Goal: Find specific page/section: Find specific page/section

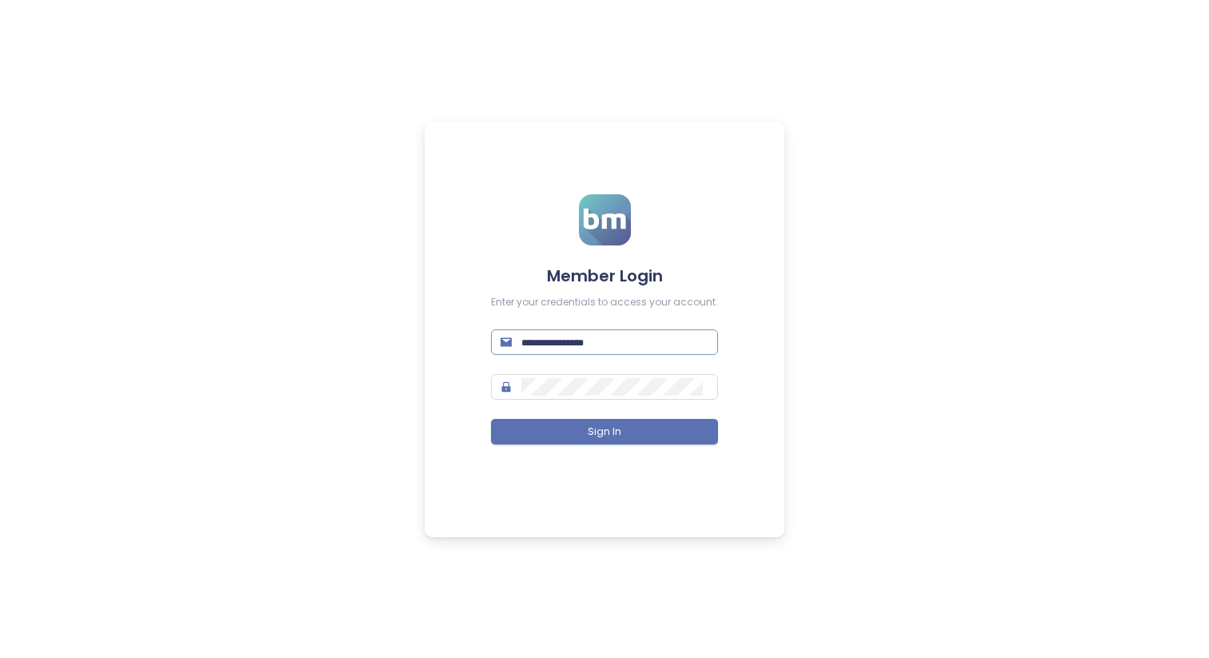
click at [579, 339] on input "text" at bounding box center [614, 343] width 187 height 18
type input "**********"
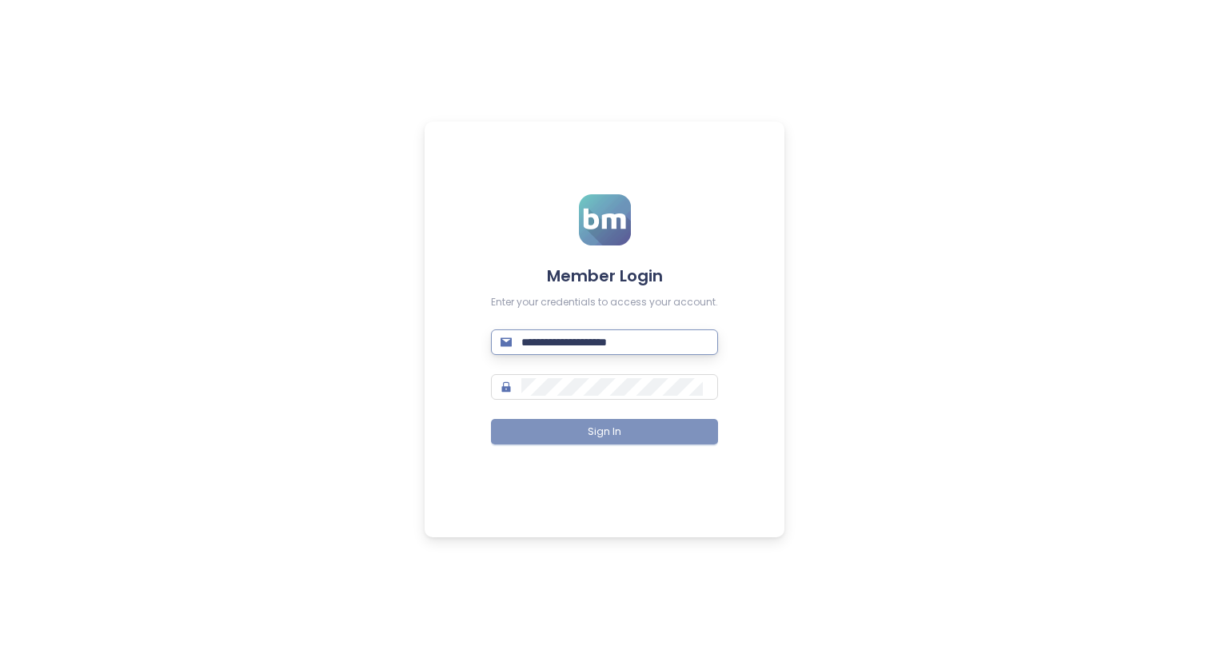
click at [696, 434] on button "Sign In" at bounding box center [604, 432] width 227 height 26
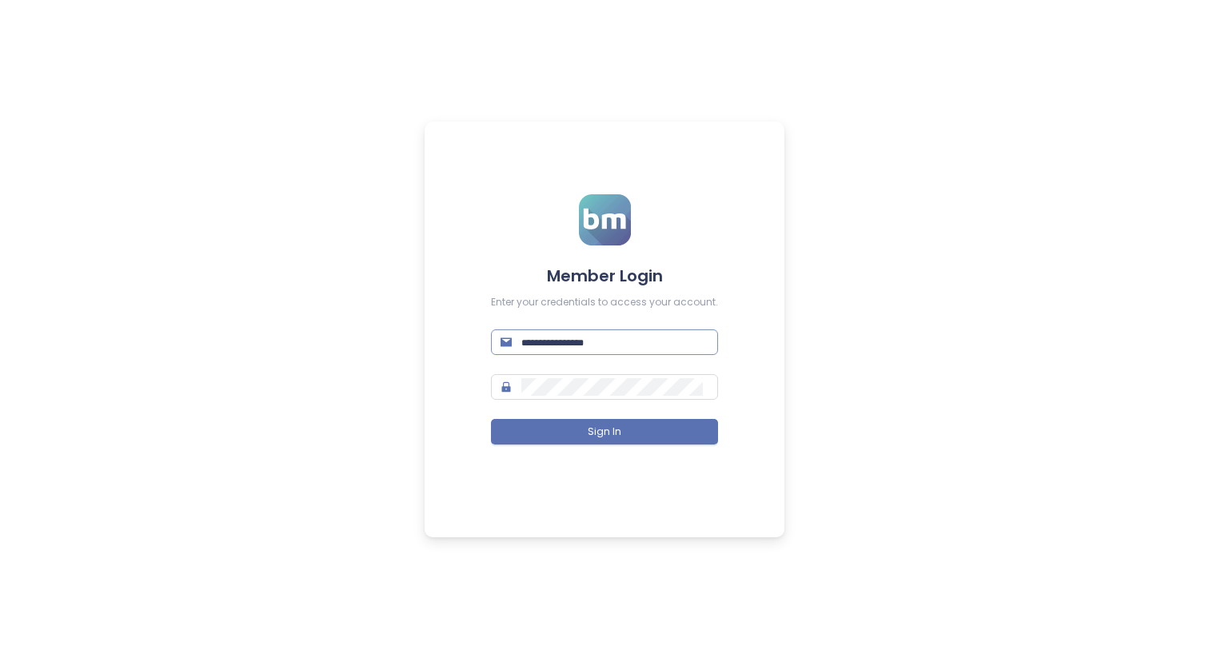
click at [619, 336] on input "text" at bounding box center [614, 343] width 187 height 18
type input "**********"
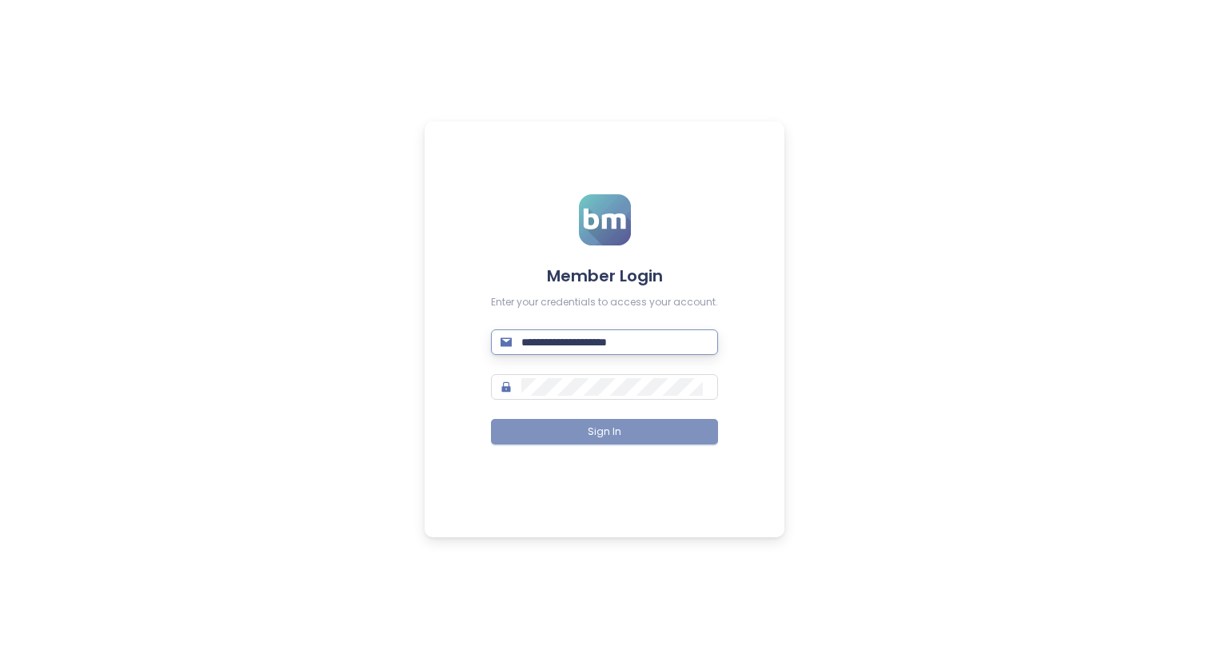
click at [667, 427] on button "Sign In" at bounding box center [604, 432] width 227 height 26
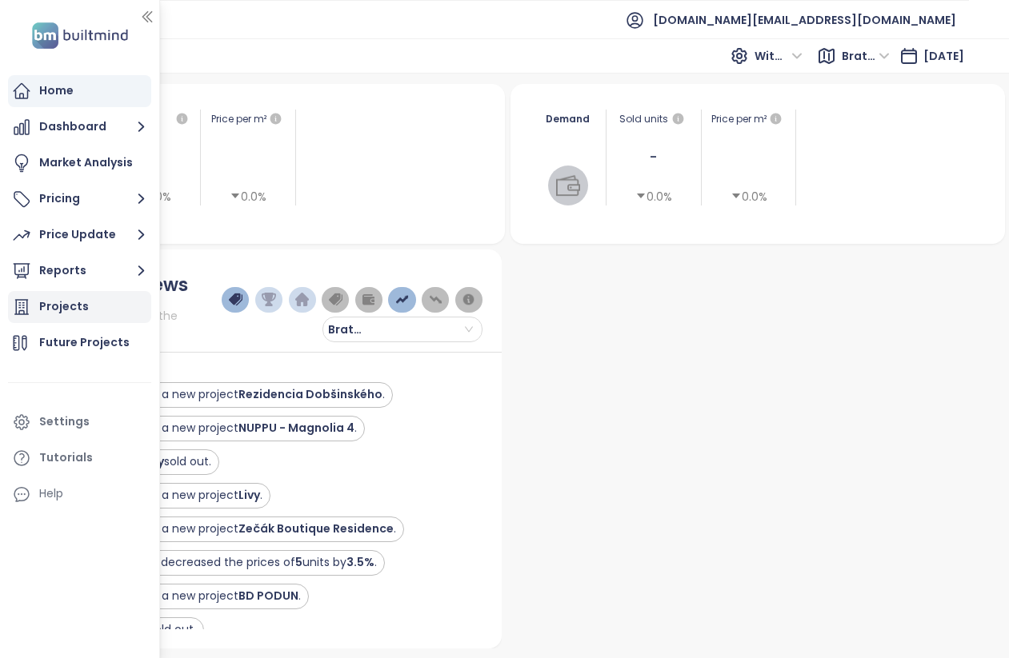
click at [47, 310] on div "Projects" at bounding box center [64, 307] width 50 height 20
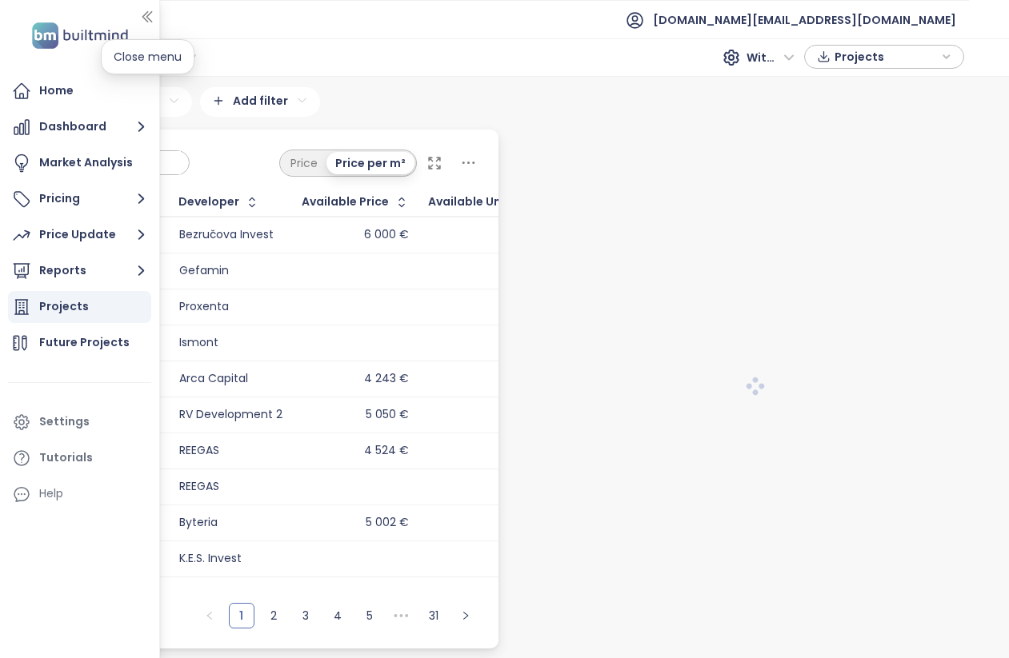
click at [150, 17] on icon "button" at bounding box center [147, 17] width 16 height 16
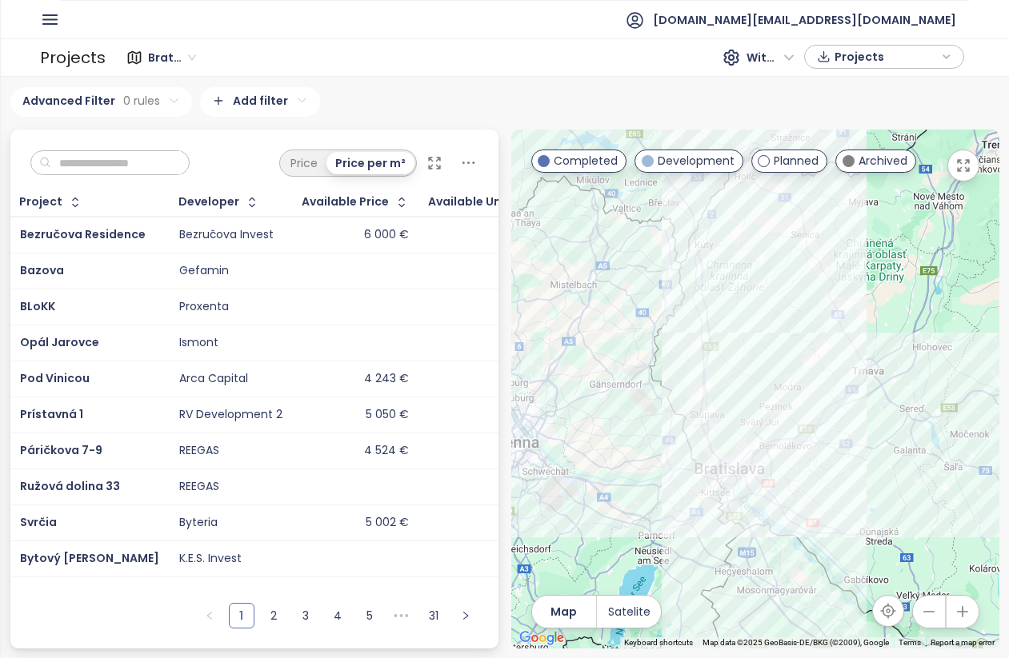
click at [113, 160] on input "text" at bounding box center [116, 163] width 130 height 24
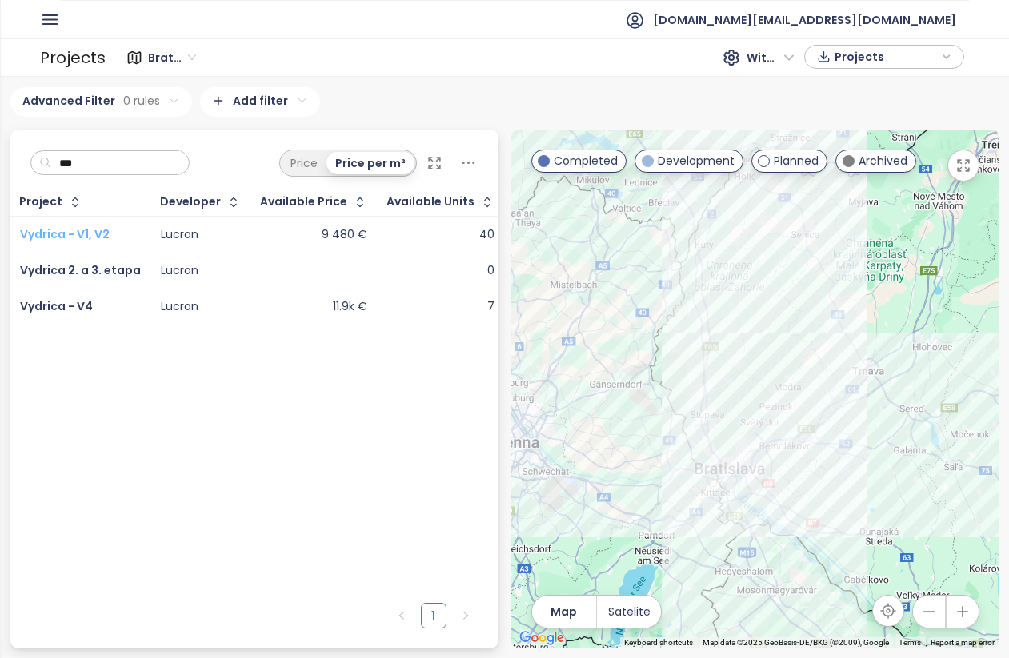
type input "***"
click at [81, 230] on span "Vydrica - V1, V2" at bounding box center [65, 234] width 90 height 16
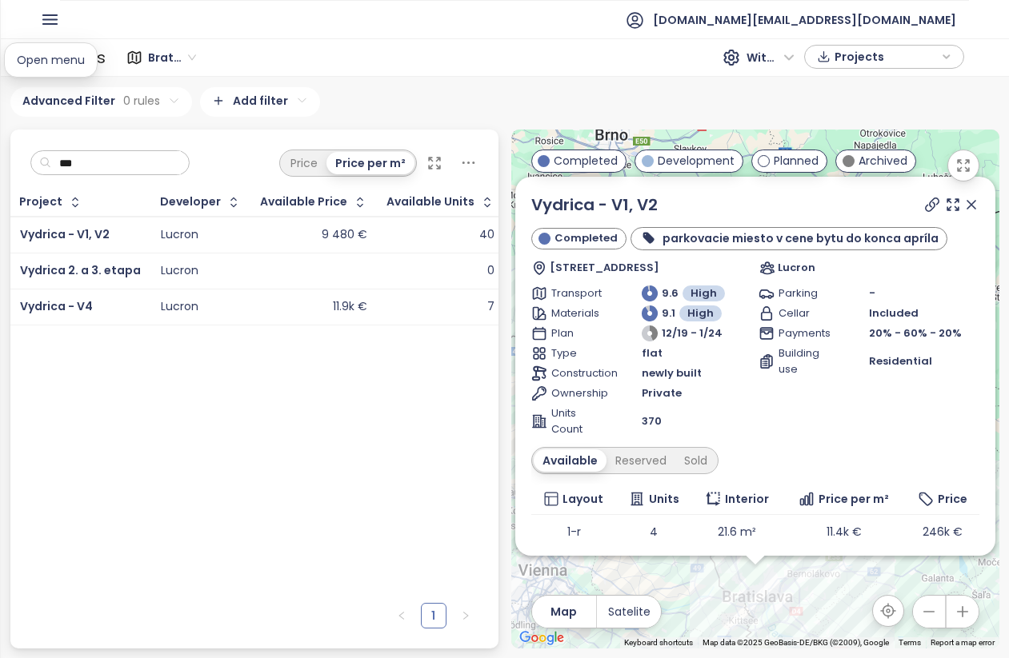
click at [49, 25] on icon "button" at bounding box center [50, 20] width 20 height 20
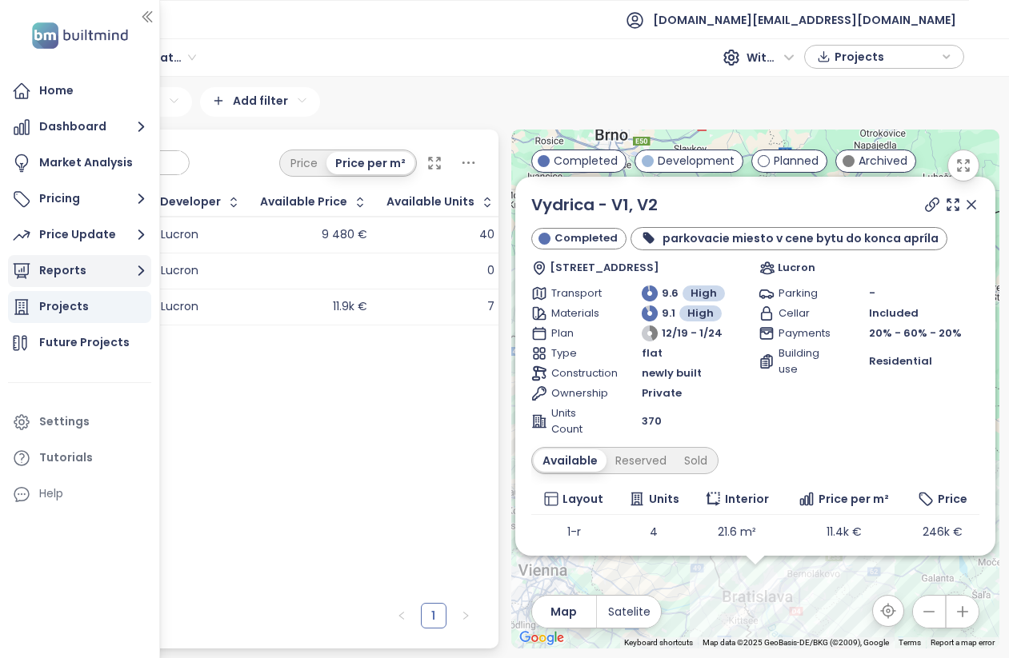
click at [82, 257] on button "Reports" at bounding box center [79, 271] width 143 height 32
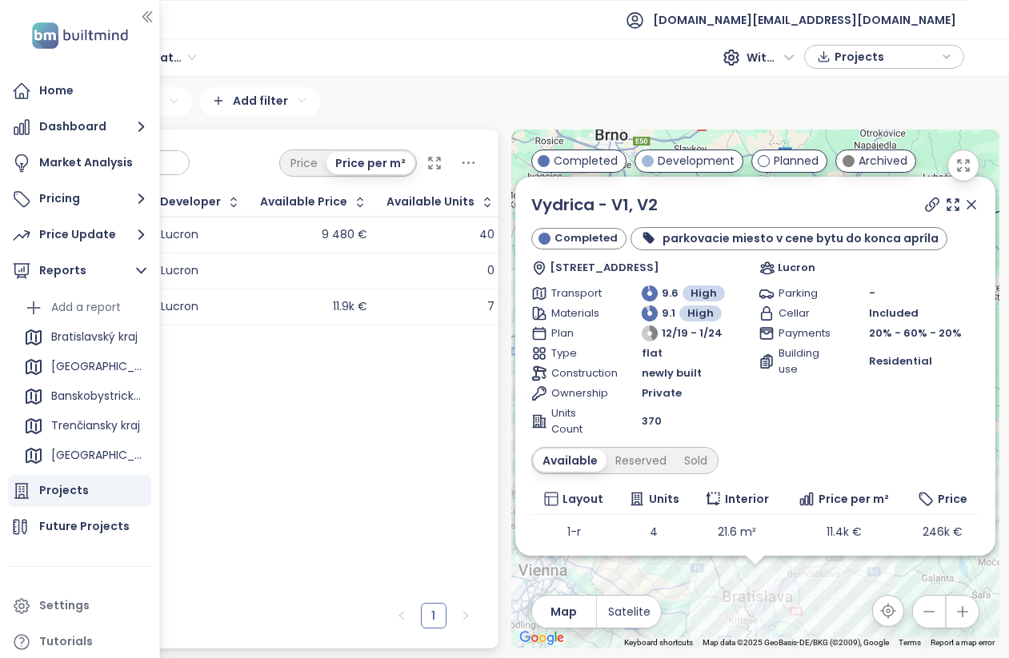
click at [99, 334] on div "Bratislavský kraj" at bounding box center [94, 337] width 86 height 20
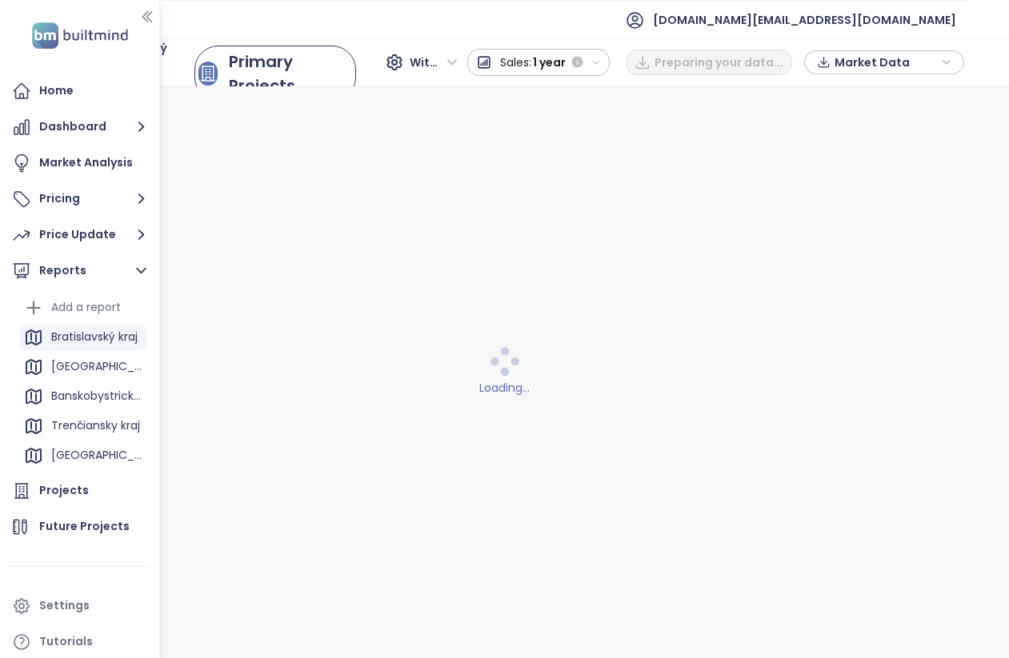
click at [148, 24] on icon "button" at bounding box center [147, 17] width 16 height 16
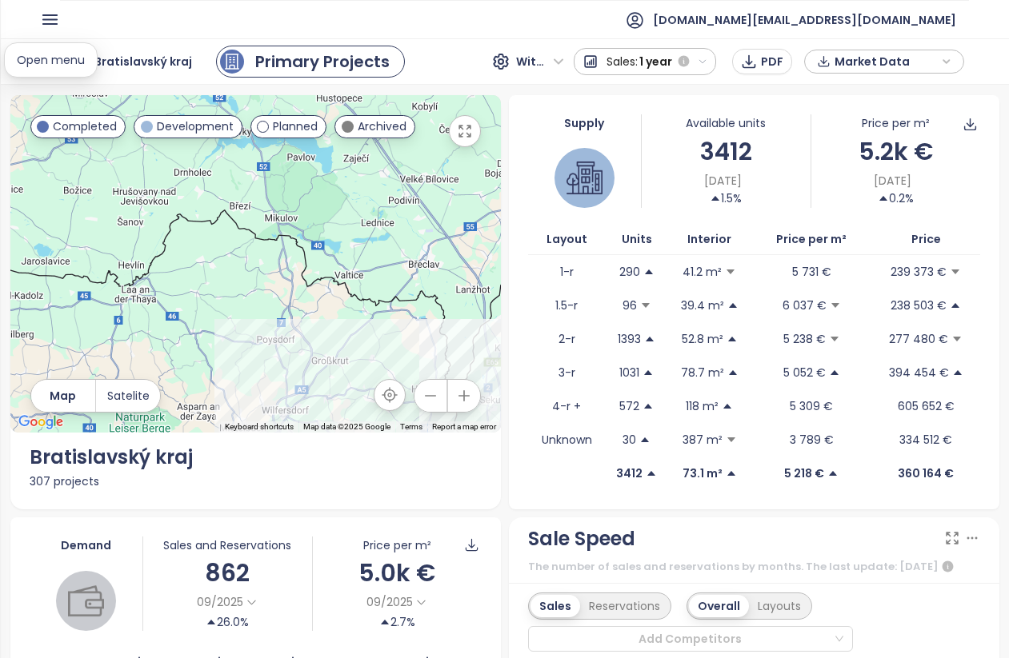
click at [50, 18] on icon "button" at bounding box center [50, 20] width 20 height 20
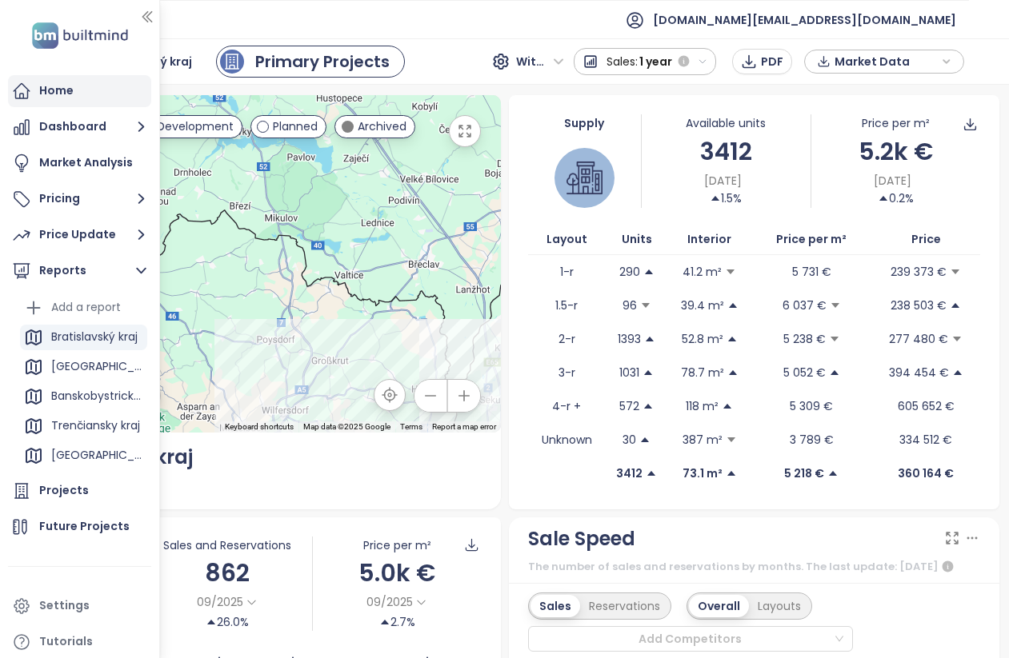
click at [46, 86] on div "Home" at bounding box center [56, 91] width 34 height 20
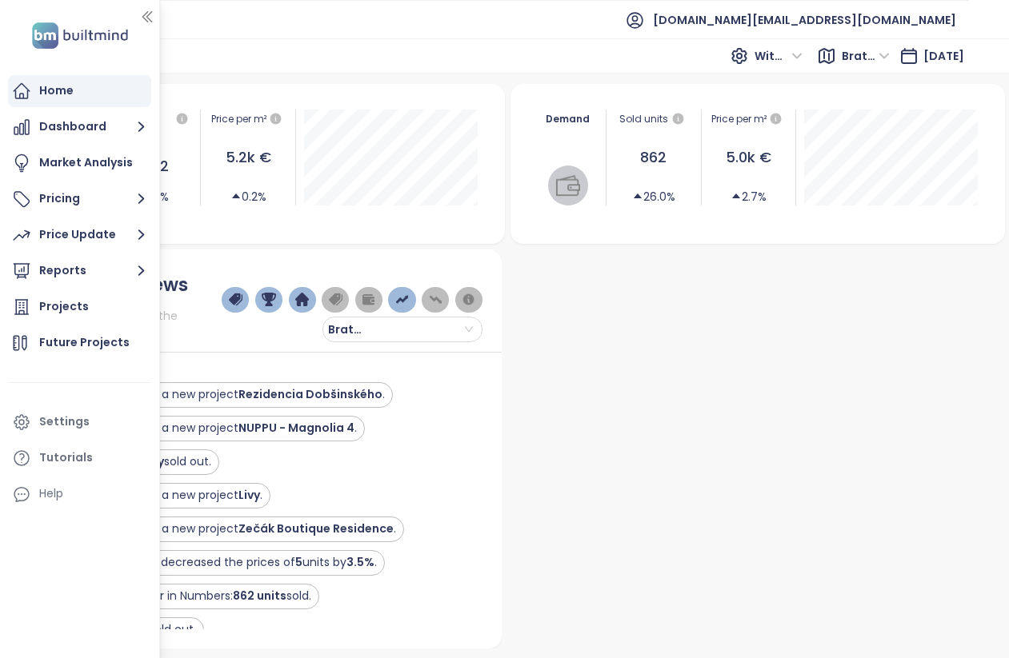
click at [146, 20] on icon "button" at bounding box center [146, 17] width 9 height 10
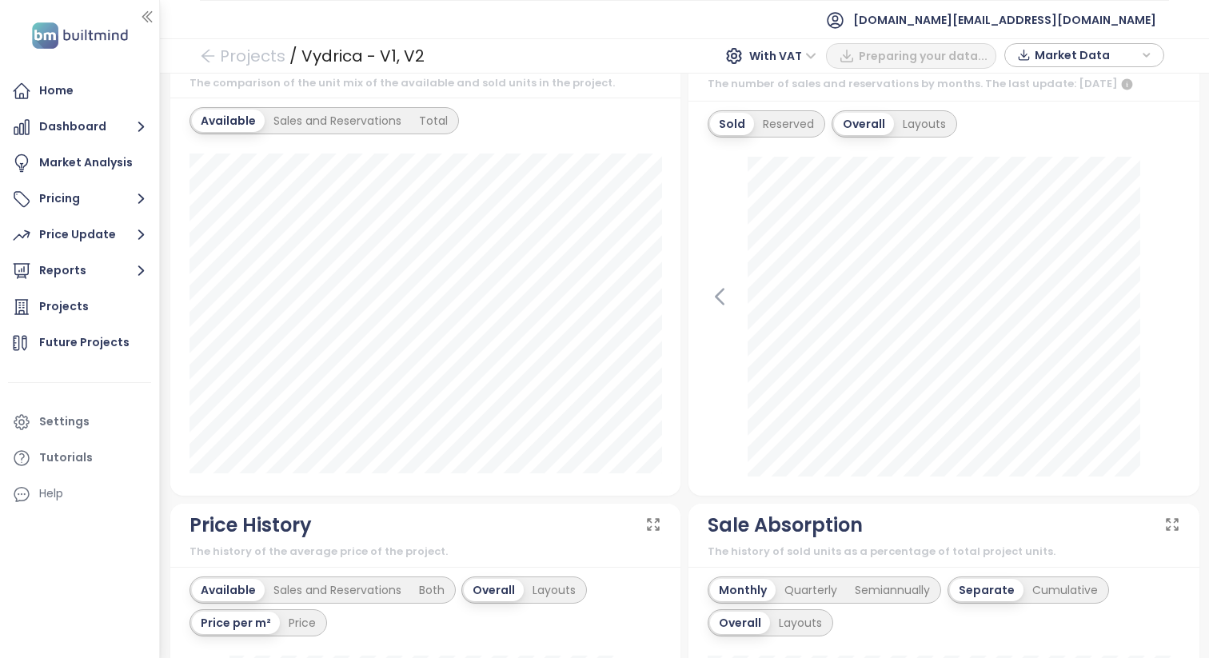
scroll to position [637, 0]
click at [297, 122] on div "Sales and Reservations" at bounding box center [338, 119] width 146 height 22
click at [442, 117] on div "Total" at bounding box center [437, 119] width 46 height 22
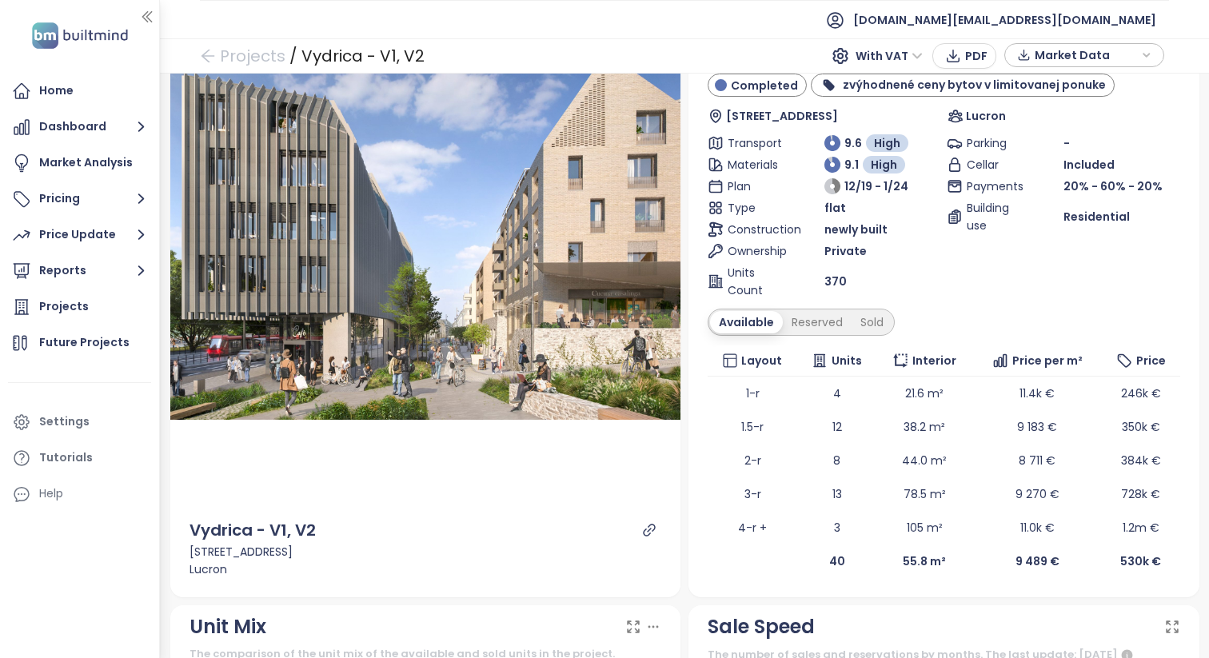
scroll to position [62, 0]
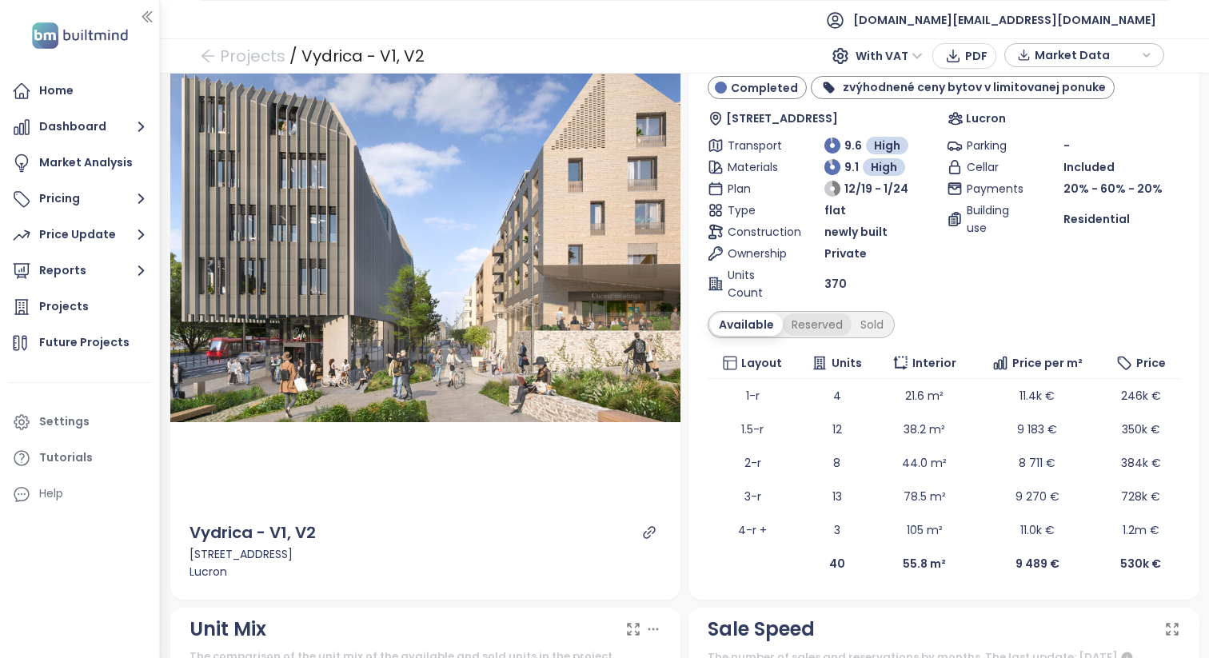
click at [810, 322] on div "Reserved" at bounding box center [817, 325] width 69 height 22
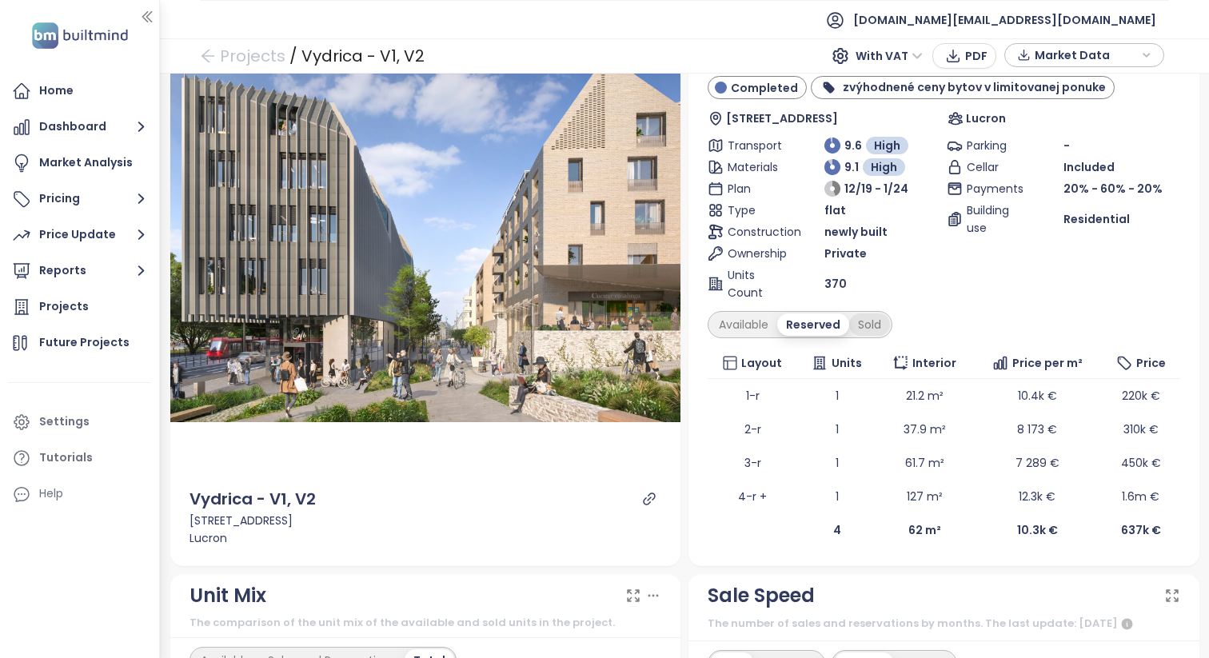
click at [869, 323] on div "Sold" at bounding box center [869, 325] width 41 height 22
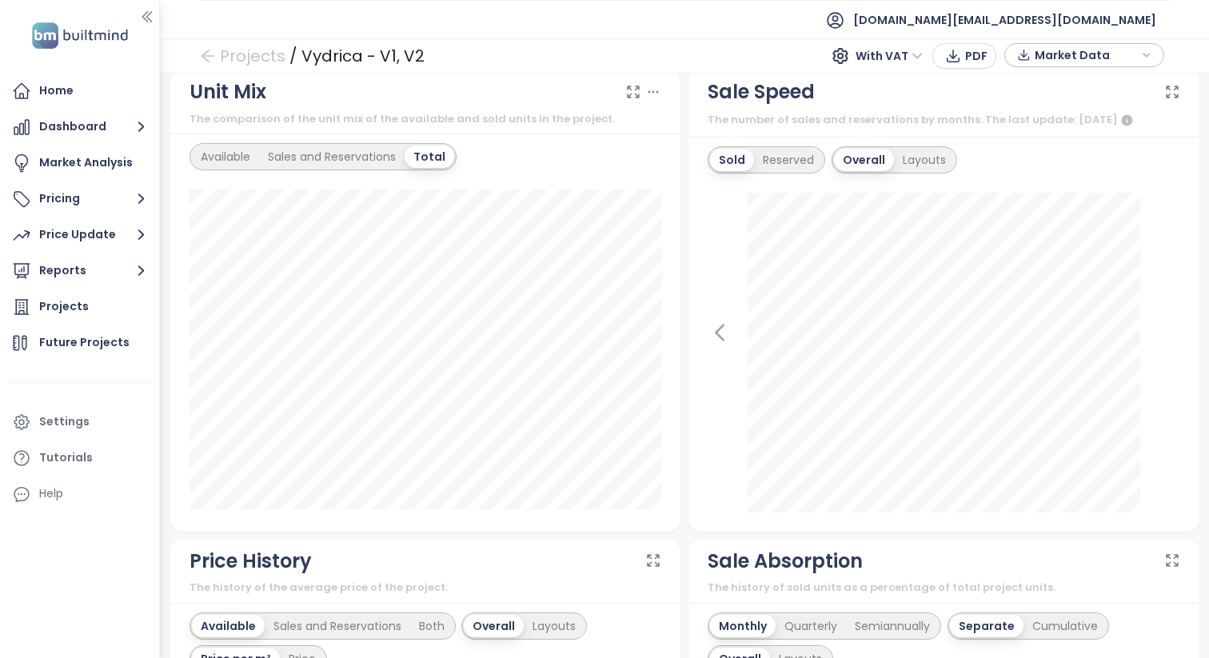
scroll to position [538, 0]
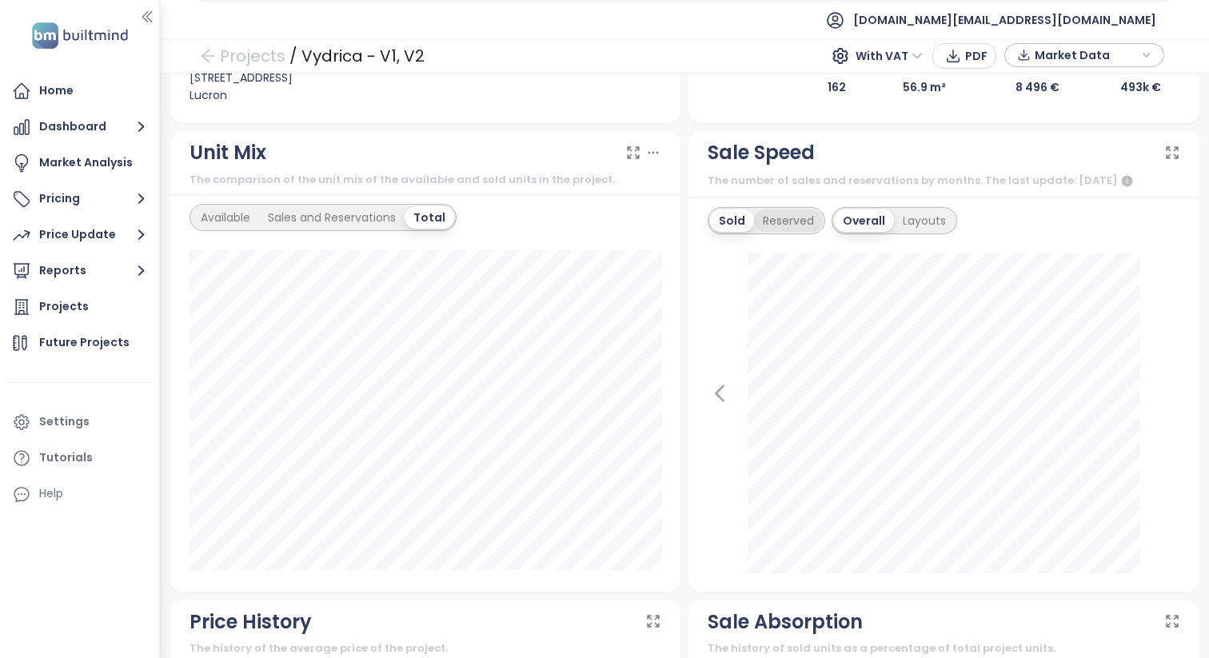
click at [781, 210] on div "Reserved" at bounding box center [788, 221] width 69 height 22
click at [929, 221] on div "Layouts" at bounding box center [924, 221] width 61 height 22
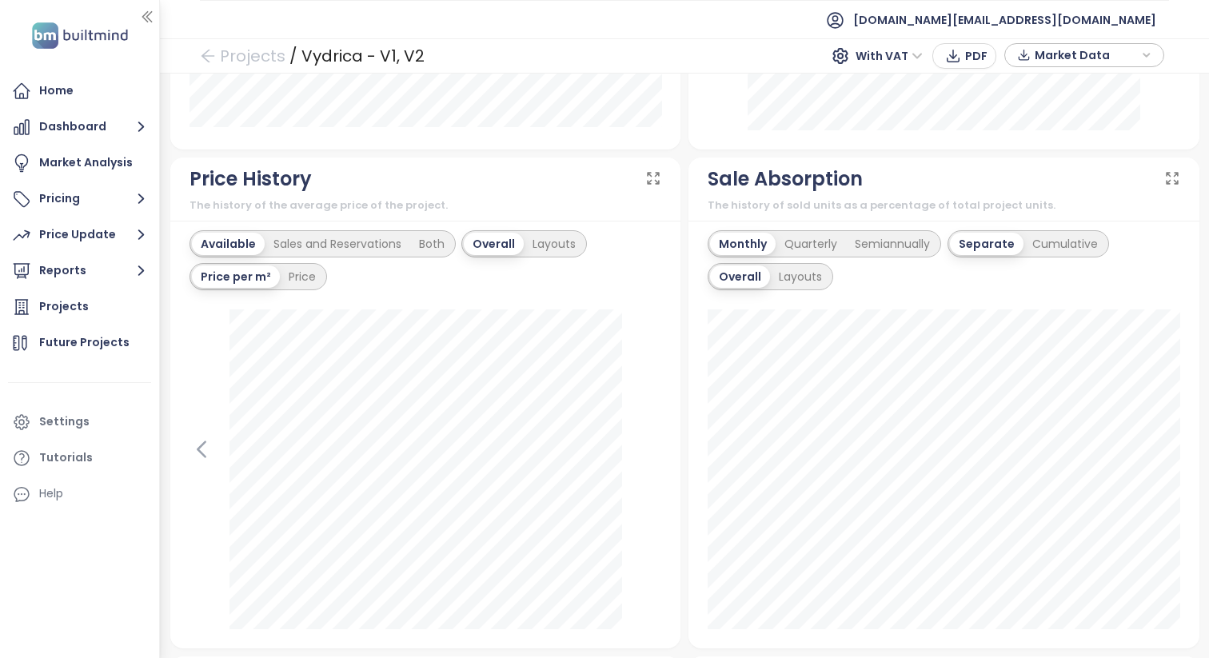
scroll to position [1086, 0]
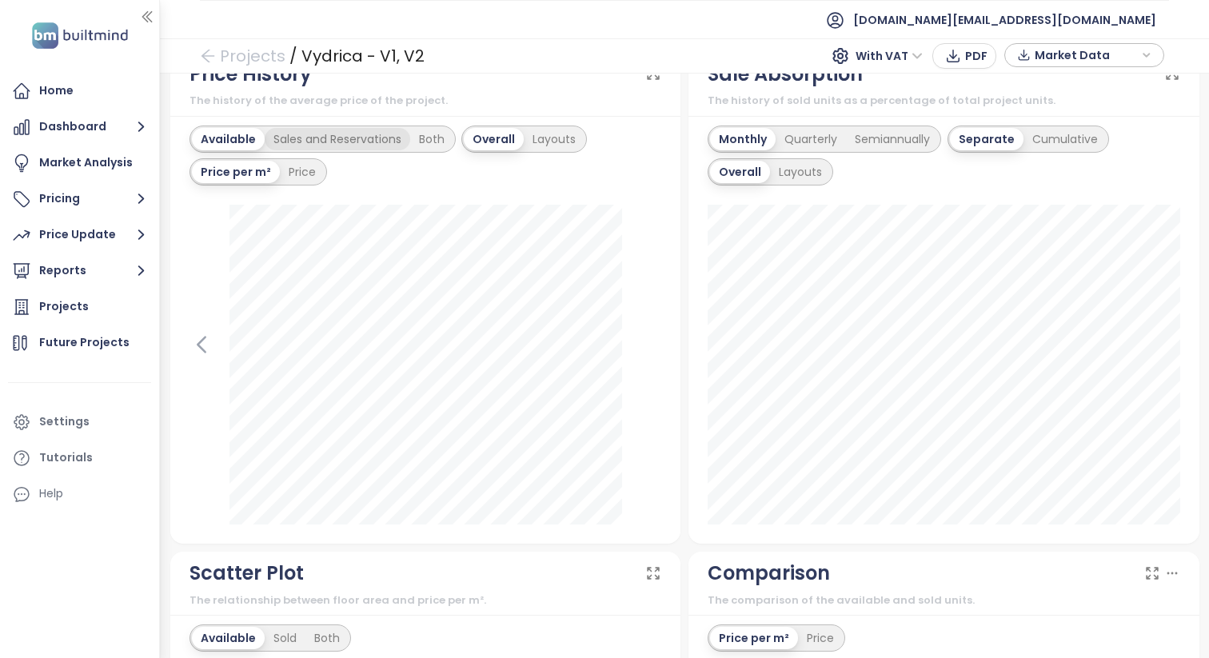
click at [330, 135] on div "Sales and Reservations" at bounding box center [338, 139] width 146 height 22
click at [560, 147] on div "Layouts" at bounding box center [558, 139] width 61 height 22
click at [439, 137] on div "Overall" at bounding box center [453, 139] width 57 height 22
click at [307, 169] on div "Price" at bounding box center [302, 172] width 45 height 22
click at [419, 145] on div "Both" at bounding box center [435, 139] width 43 height 22
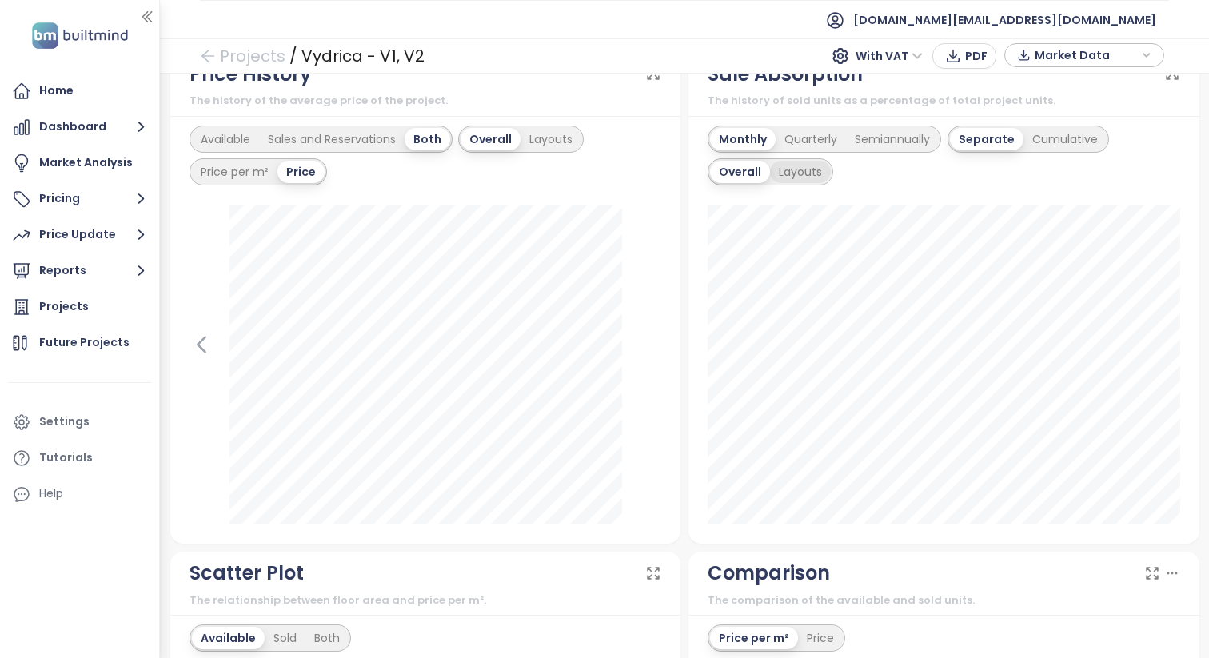
click at [807, 176] on div "Layouts" at bounding box center [800, 172] width 61 height 22
click at [813, 142] on div "Quarterly" at bounding box center [811, 139] width 70 height 22
click at [865, 131] on div "Semiannually" at bounding box center [889, 139] width 93 height 22
click at [1069, 143] on div "Cumulative" at bounding box center [1066, 139] width 83 height 22
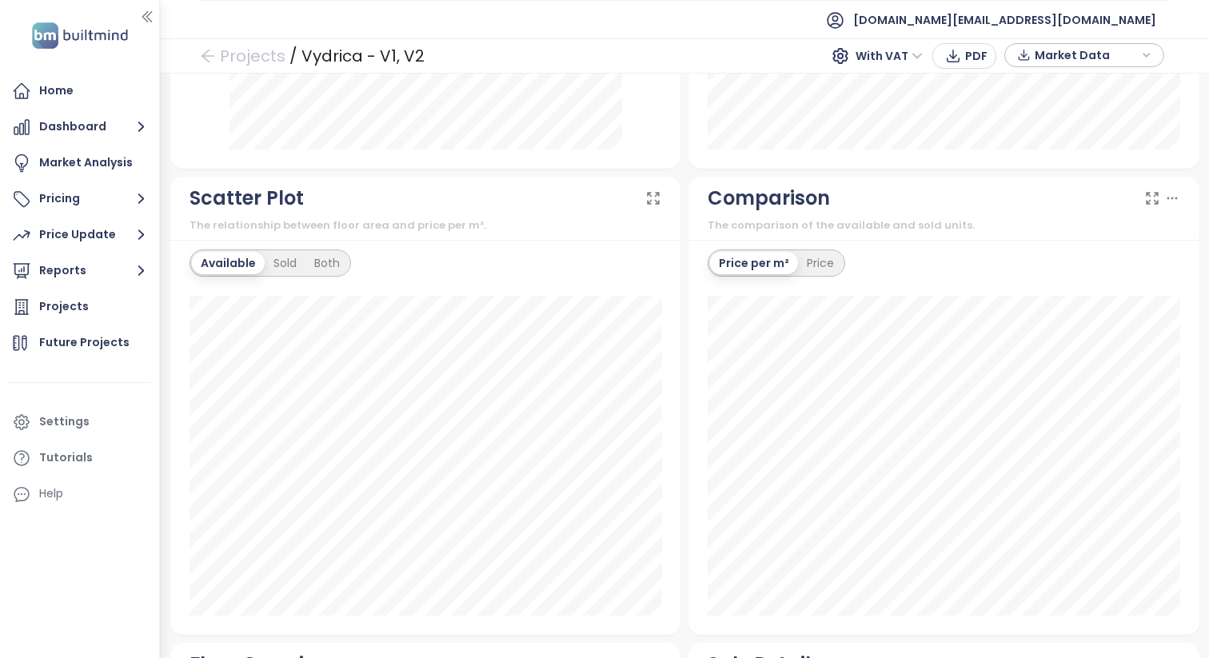
scroll to position [1510, 0]
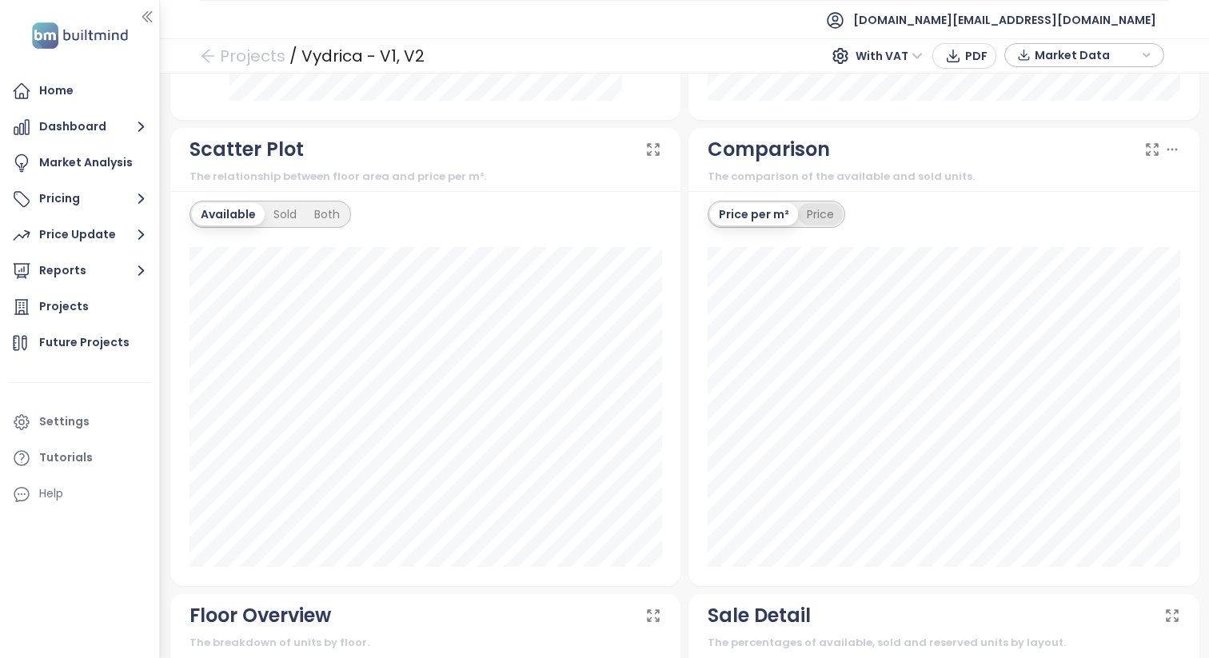
click at [812, 219] on div "Price" at bounding box center [820, 214] width 45 height 22
click at [261, 226] on div "Available Sold Both" at bounding box center [271, 214] width 162 height 27
click at [274, 225] on div "Sold" at bounding box center [285, 214] width 41 height 22
click at [342, 218] on div "Both" at bounding box center [321, 214] width 43 height 22
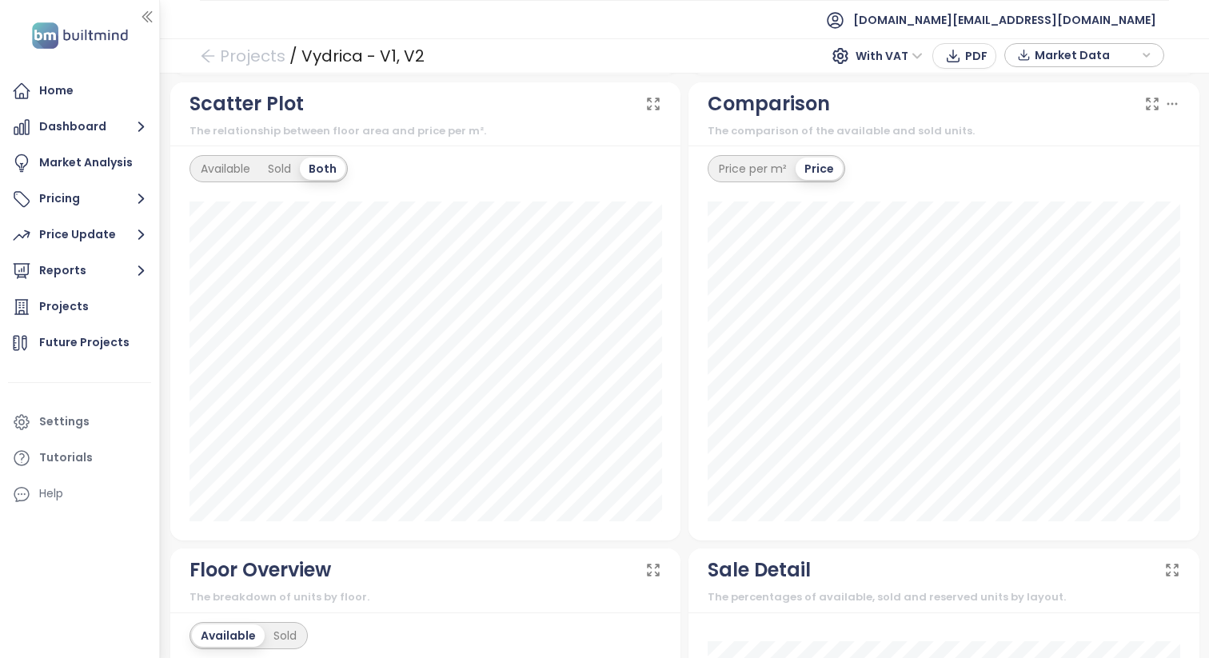
scroll to position [1557, 0]
click at [273, 158] on div "Sold" at bounding box center [279, 167] width 41 height 22
click at [224, 168] on div "Available" at bounding box center [225, 167] width 67 height 22
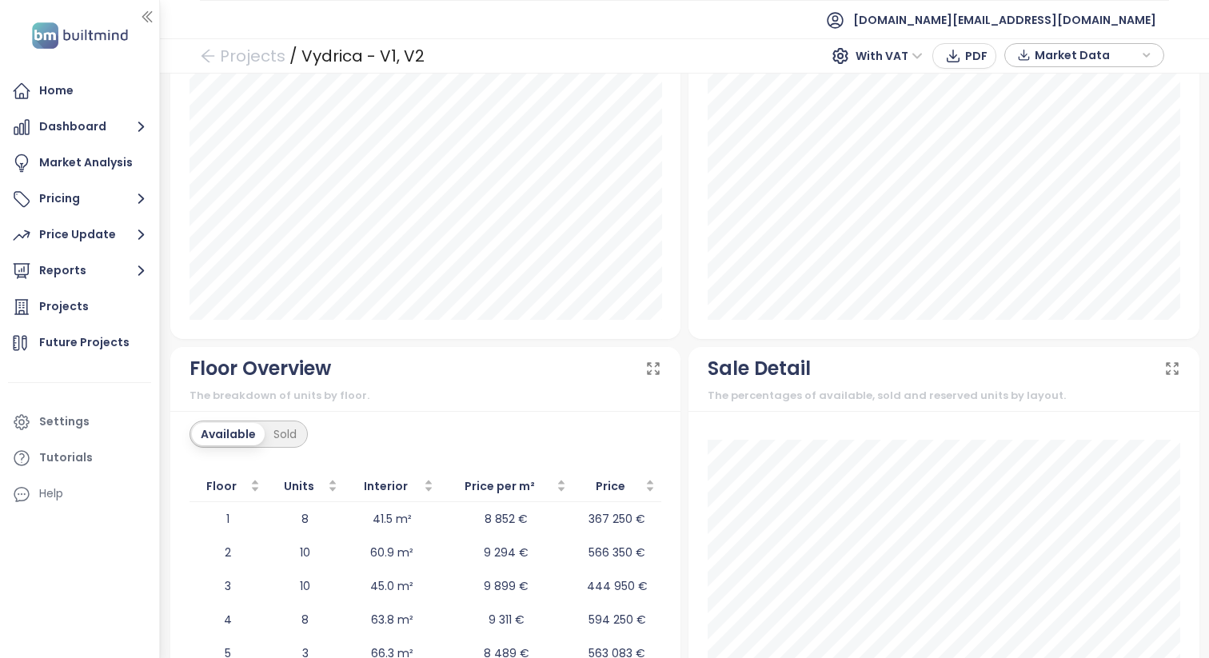
scroll to position [1888, 0]
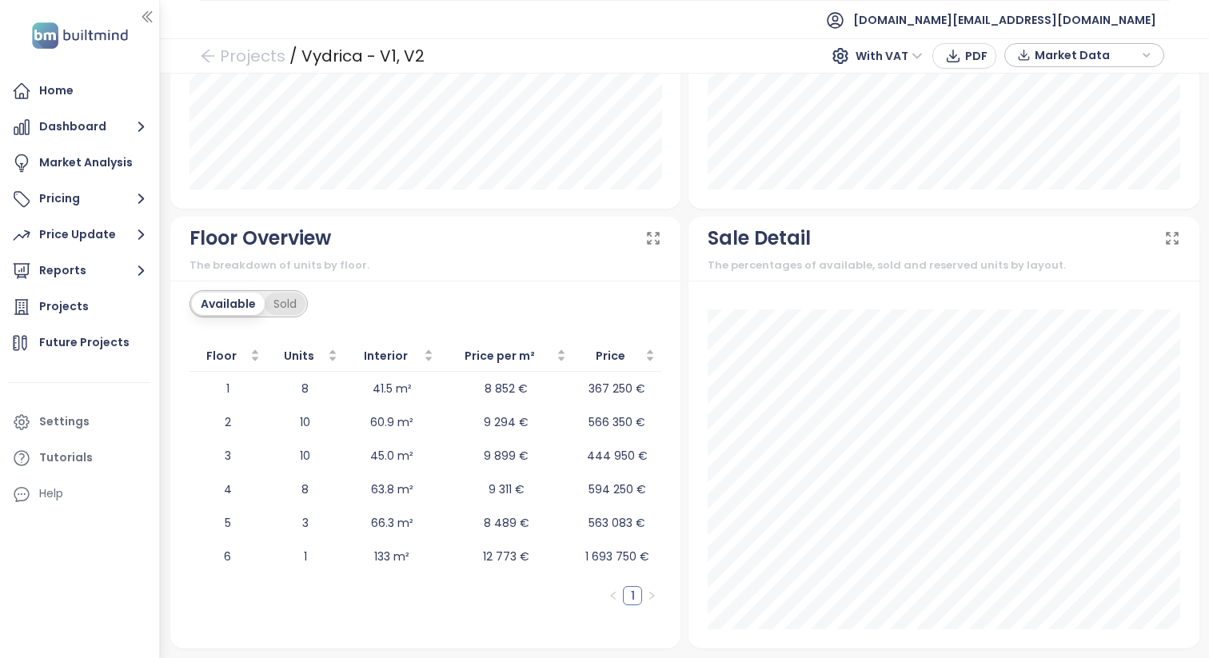
click at [271, 307] on div "Sold" at bounding box center [285, 304] width 41 height 22
click at [222, 294] on div "Available" at bounding box center [225, 304] width 67 height 22
click at [247, 26] on ul "[DOMAIN_NAME][EMAIL_ADDRESS][DOMAIN_NAME]" at bounding box center [684, 19] width 969 height 39
